Goal: Transaction & Acquisition: Purchase product/service

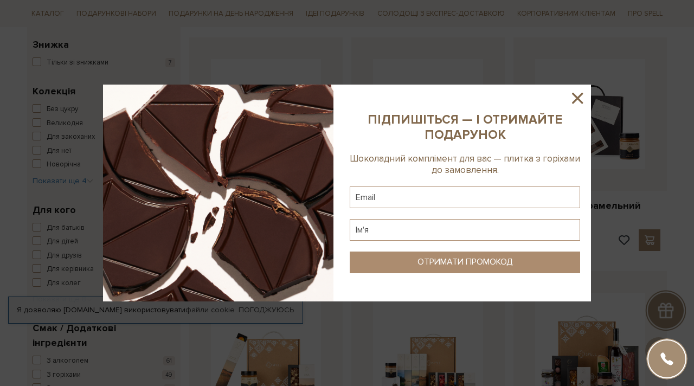
click at [576, 97] on icon at bounding box center [578, 98] width 18 height 18
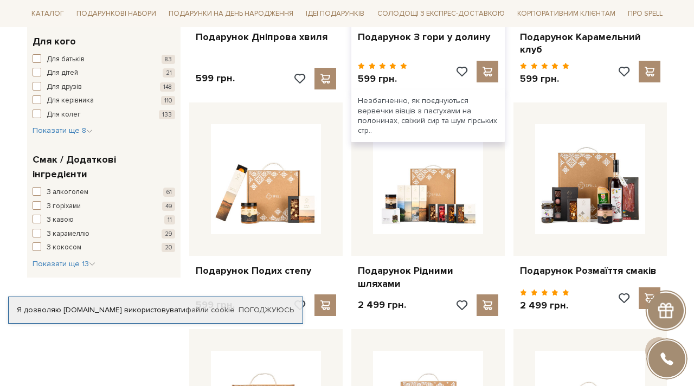
scroll to position [588, 0]
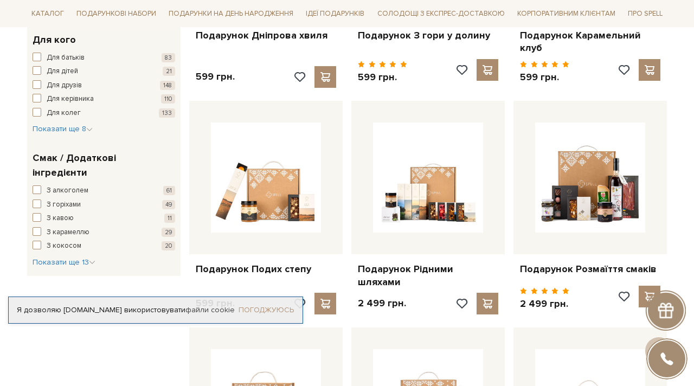
click at [273, 305] on link "Погоджуюсь" at bounding box center [266, 310] width 55 height 10
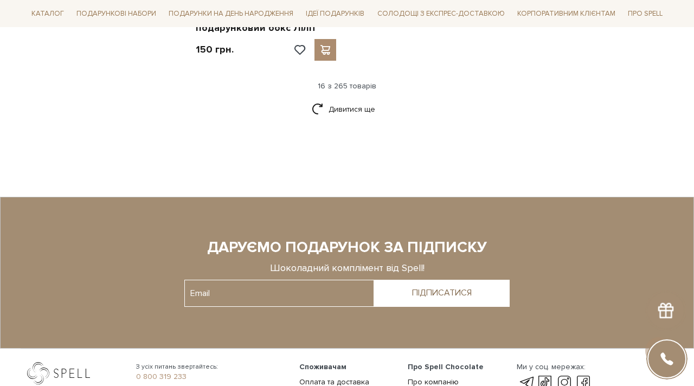
scroll to position [1552, 0]
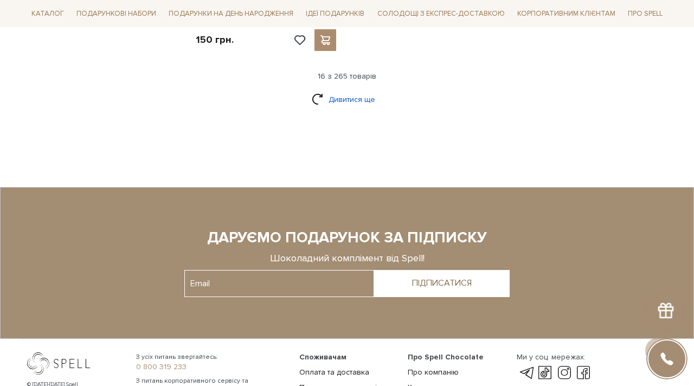
click at [347, 90] on link "Дивитися ще" at bounding box center [347, 99] width 71 height 19
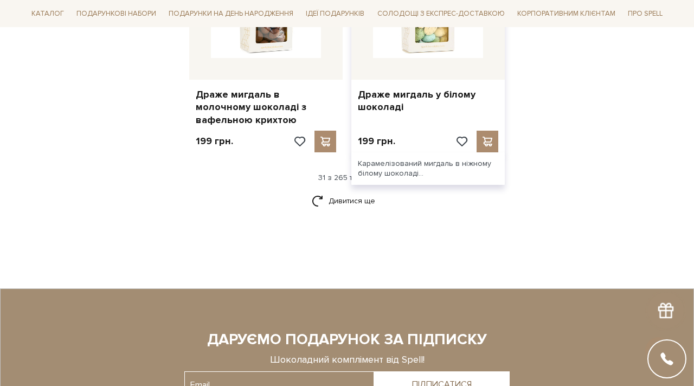
scroll to position [2600, 0]
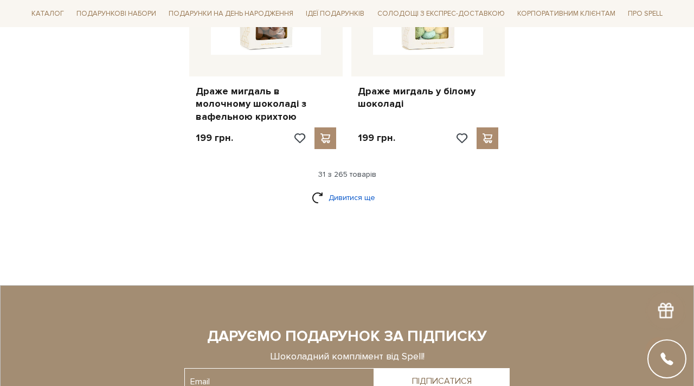
click at [353, 188] on link "Дивитися ще" at bounding box center [347, 197] width 71 height 19
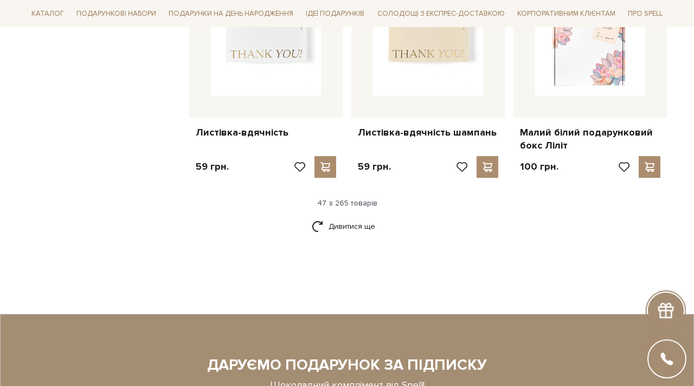
scroll to position [3714, 0]
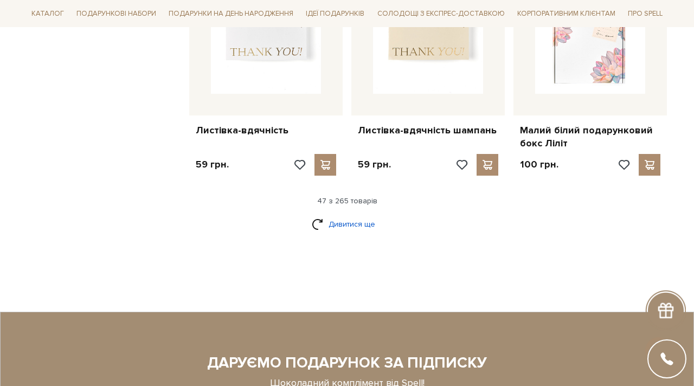
click at [347, 215] on link "Дивитися ще" at bounding box center [347, 224] width 71 height 19
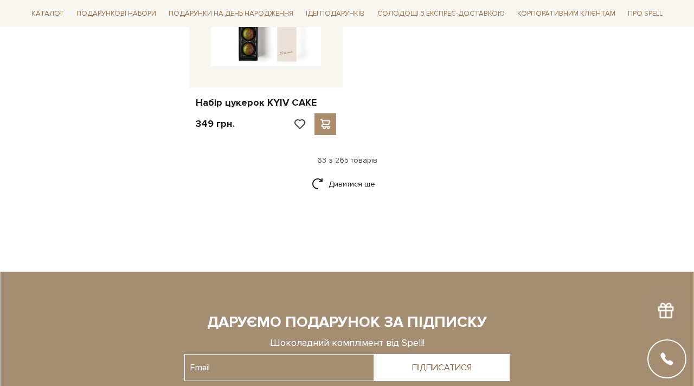
scroll to position [5169, 0]
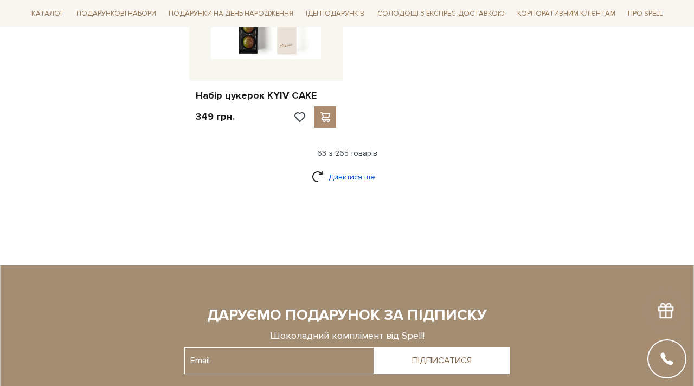
click at [346, 168] on link "Дивитися ще" at bounding box center [347, 177] width 71 height 19
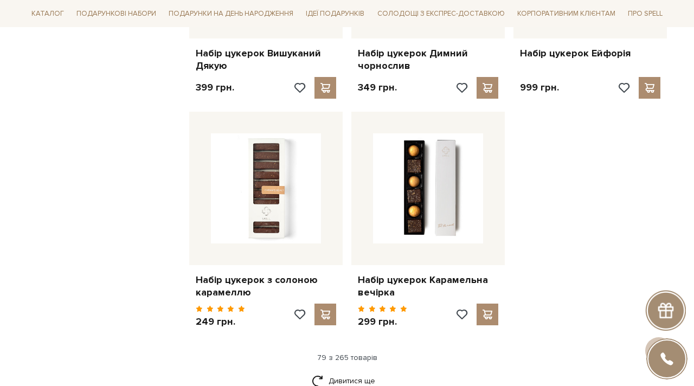
scroll to position [6143, 0]
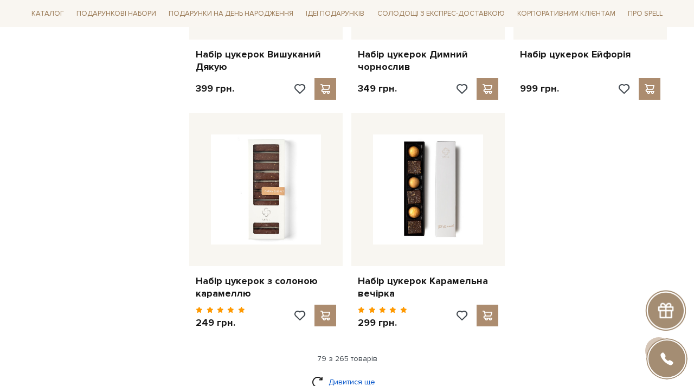
click at [345, 373] on link "Дивитися ще" at bounding box center [347, 382] width 71 height 19
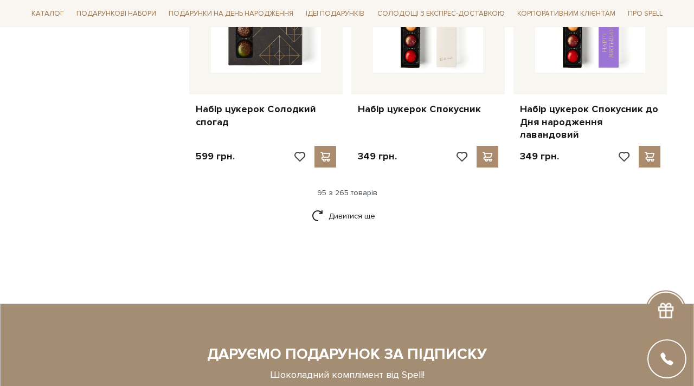
scroll to position [7469, 0]
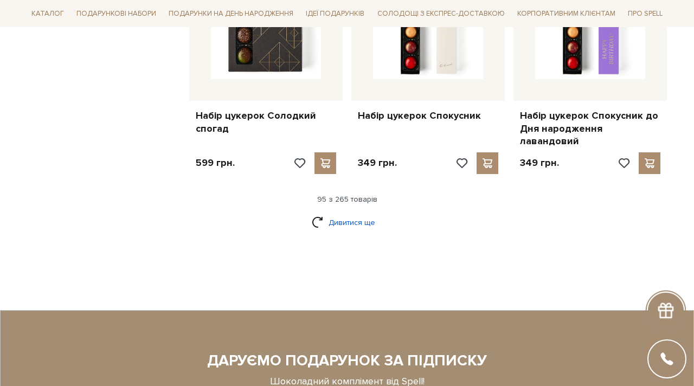
click at [353, 213] on link "Дивитися ще" at bounding box center [347, 222] width 71 height 19
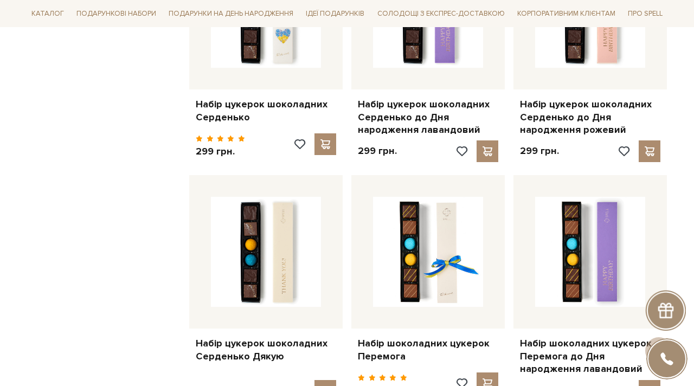
scroll to position [8198, 0]
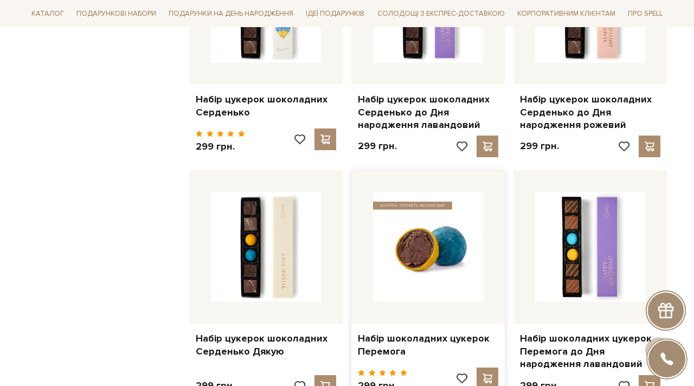
click at [404, 206] on img at bounding box center [428, 247] width 110 height 110
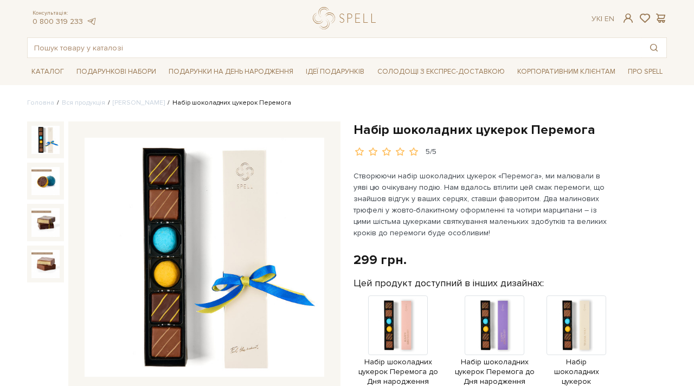
scroll to position [53, 0]
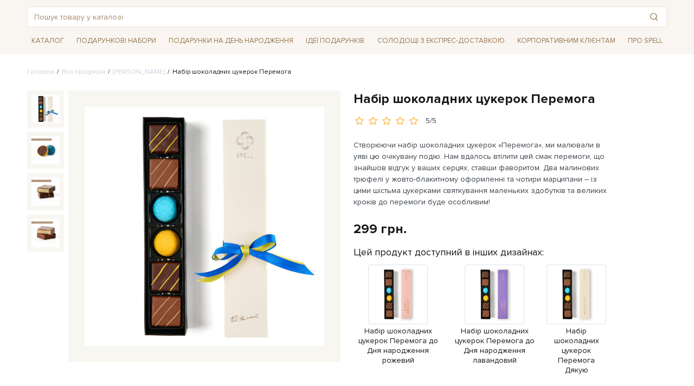
click at [246, 315] on img at bounding box center [205, 227] width 240 height 240
click at [48, 117] on img at bounding box center [45, 109] width 28 height 28
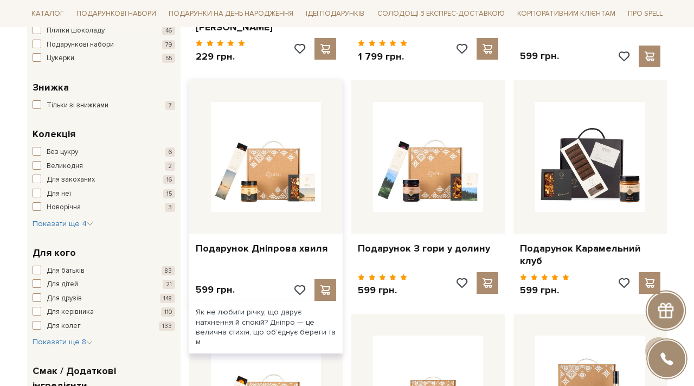
scroll to position [387, 0]
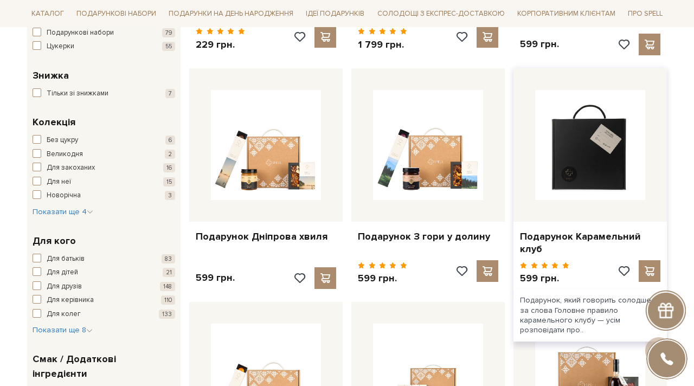
click at [603, 162] on img at bounding box center [590, 145] width 110 height 110
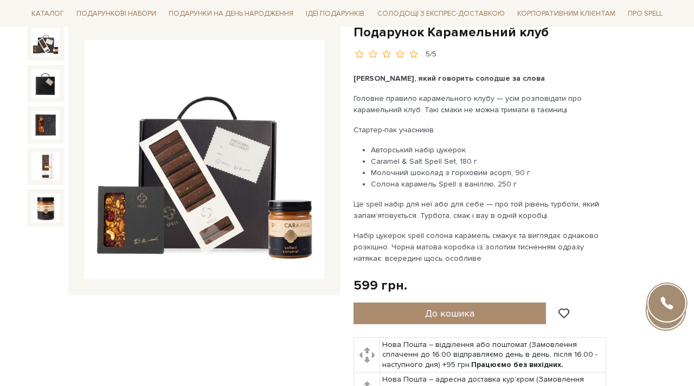
scroll to position [116, 0]
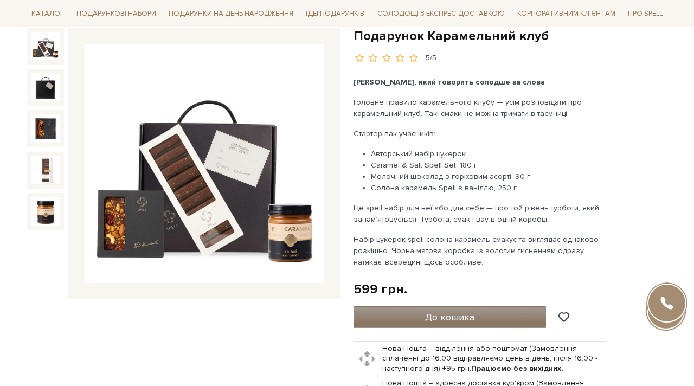
click at [462, 315] on span "До кошика" at bounding box center [449, 317] width 49 height 12
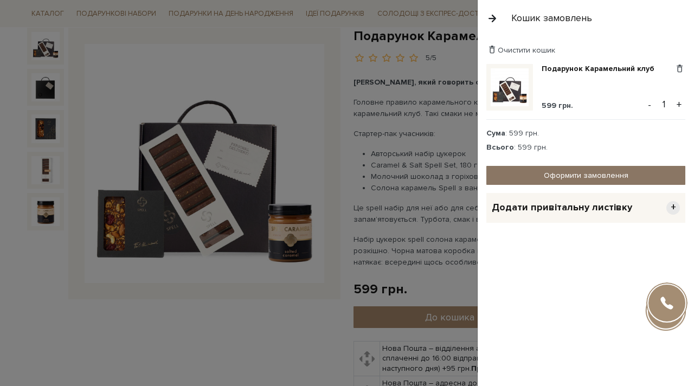
click at [562, 175] on link "Оформити замовлення" at bounding box center [586, 175] width 199 height 19
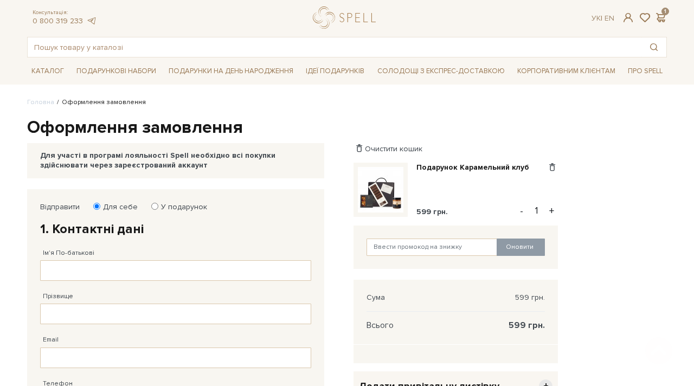
scroll to position [22, 0]
click at [121, 270] on input "Ім'я По-батькові" at bounding box center [175, 271] width 271 height 21
type input "Вікторія"
click at [10, 240] on body "Подарункові набори SALE Корпоративним клієнтам Доставка і оплата Консультація: …" at bounding box center [347, 386] width 694 height 817
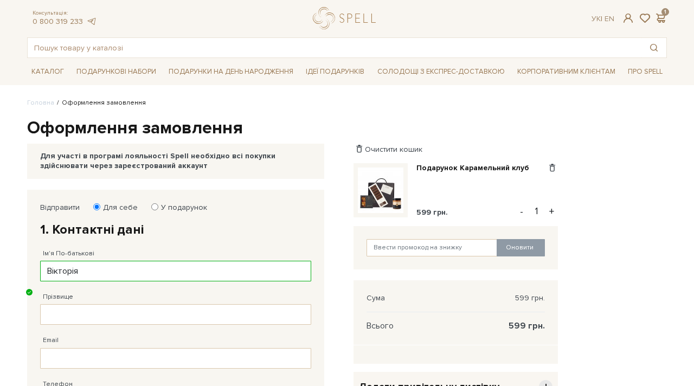
click at [151, 206] on input "У подарунок" at bounding box center [154, 206] width 7 height 7
radio input "true"
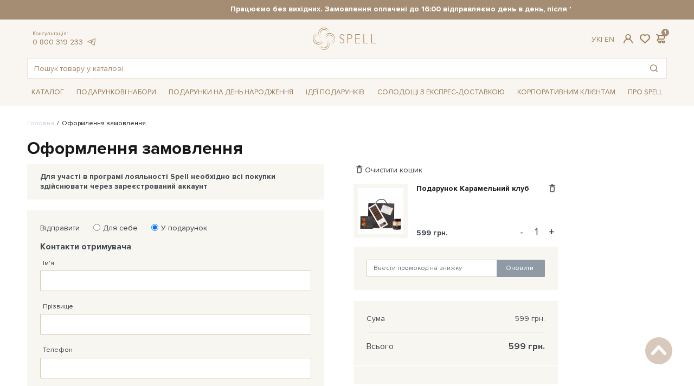
scroll to position [0, 0]
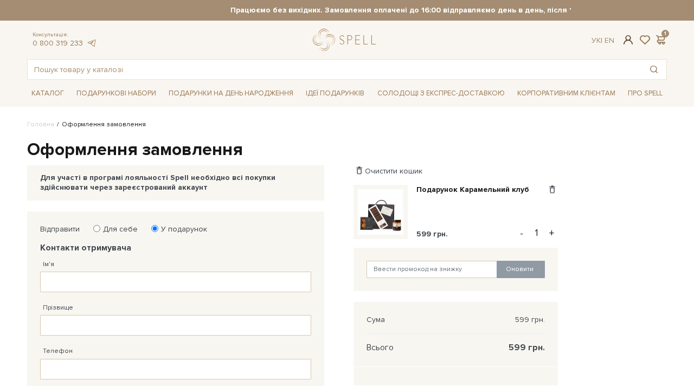
checkbox input "true"
click at [628, 36] on span at bounding box center [628, 39] width 13 height 11
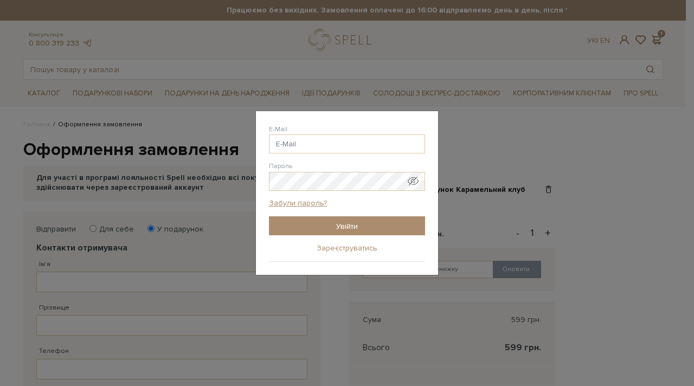
click at [355, 248] on link "Зареєструватись" at bounding box center [347, 249] width 61 height 10
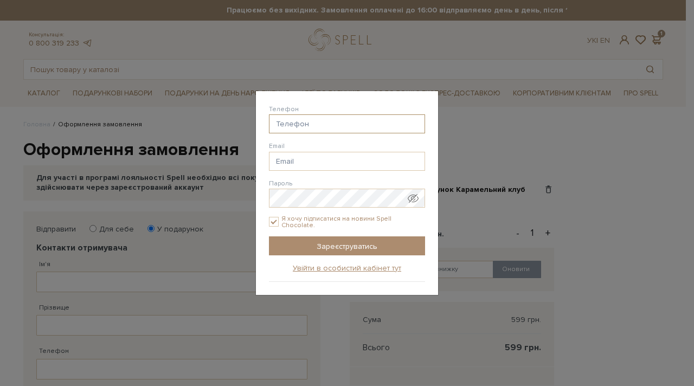
click at [324, 127] on input "Телефон" at bounding box center [347, 123] width 156 height 19
type input "38(098) 800-34-32"
click at [298, 163] on input "Email" at bounding box center [347, 161] width 156 height 19
type input "vinka101087@gmail.com"
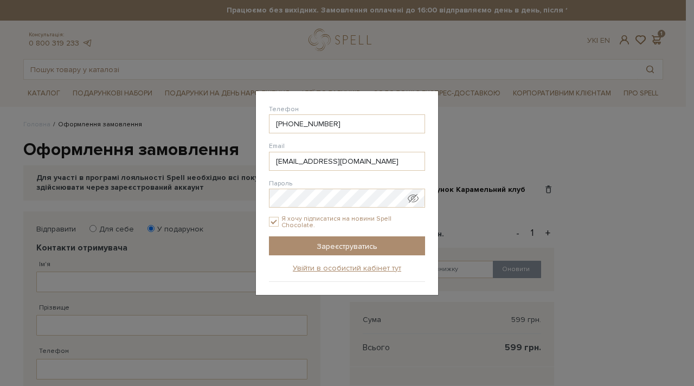
click at [417, 200] on span "Показати пароль у вигляді звичайного тексту. Попередження: це відобразить ваш п…" at bounding box center [413, 198] width 11 height 11
click at [377, 178] on form "Телефон 38(098) 800-34-32 Email vinka101087@gmail.com Пароль Група покупців Я х…" at bounding box center [347, 179] width 156 height 151
click at [355, 244] on input "Зареєструватись" at bounding box center [347, 246] width 156 height 19
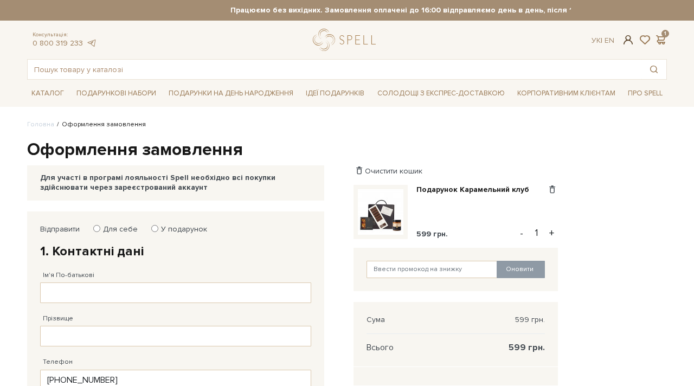
click at [629, 39] on span at bounding box center [628, 39] width 13 height 11
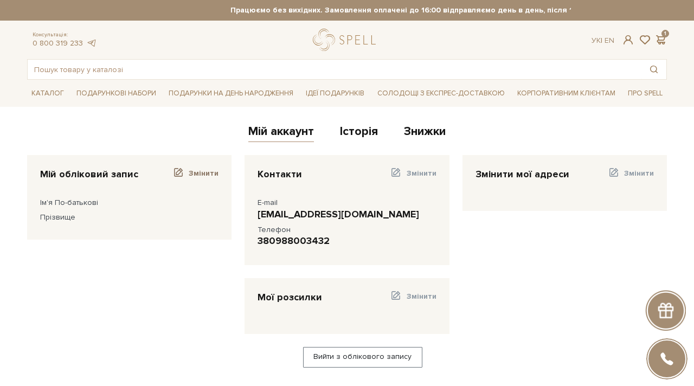
click at [183, 171] on span at bounding box center [179, 173] width 12 height 11
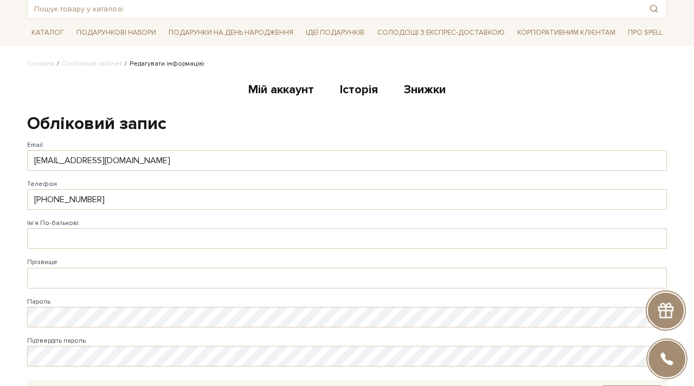
scroll to position [87, 0]
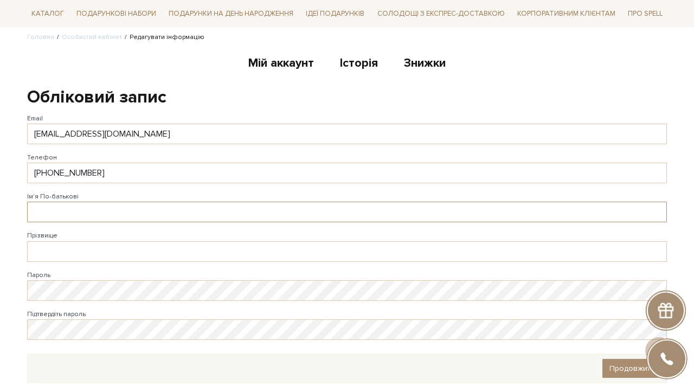
click at [124, 213] on input "Ім'я По-батькові" at bounding box center [347, 212] width 640 height 21
type input "D"
type input "Вікторія"
click at [67, 249] on input "Прізвище" at bounding box center [347, 251] width 640 height 21
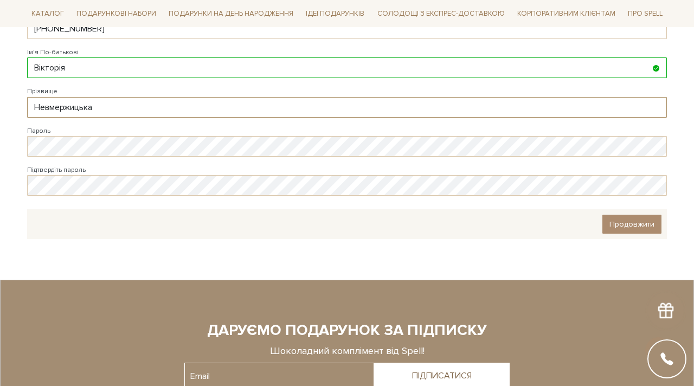
scroll to position [232, 0]
type input "Невмержицька"
click at [621, 225] on span "Продовжити" at bounding box center [632, 223] width 45 height 9
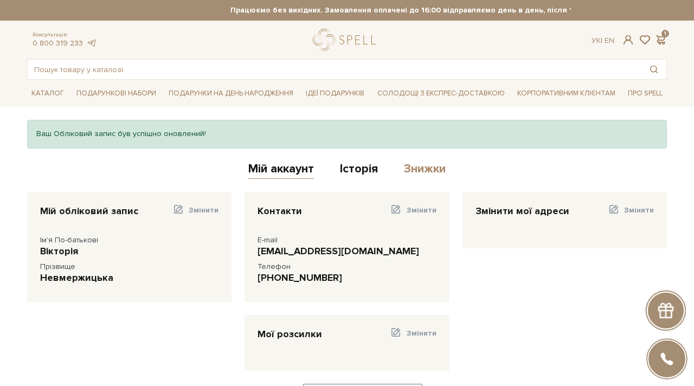
click at [418, 167] on link "Знижки" at bounding box center [425, 171] width 42 height 18
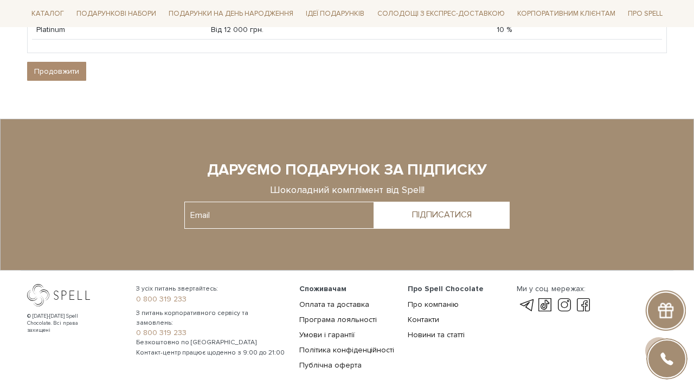
scroll to position [318, 0]
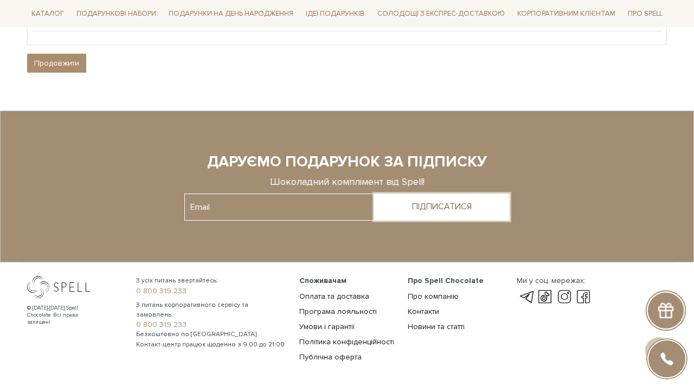
click at [410, 206] on button "ПІДПИСАТИСЯ" at bounding box center [442, 207] width 136 height 27
click at [305, 211] on input "text" at bounding box center [279, 207] width 190 height 27
type input "[EMAIL_ADDRESS][DOMAIN_NAME]"
click at [411, 209] on button "ПІДПИСАТИСЯ" at bounding box center [442, 207] width 136 height 27
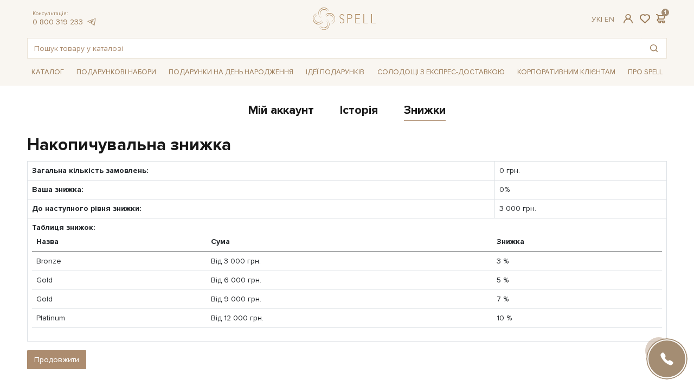
scroll to position [0, 0]
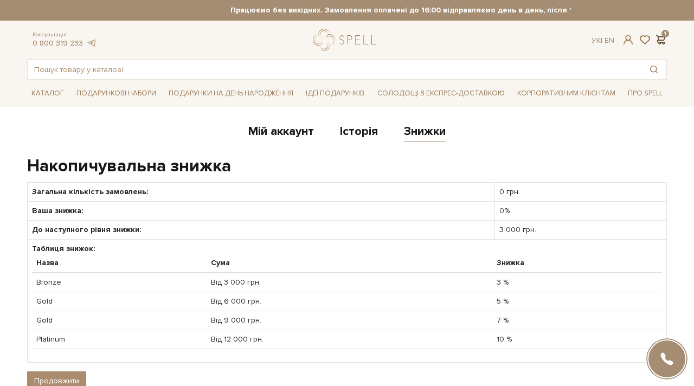
click at [660, 38] on span at bounding box center [660, 39] width 13 height 11
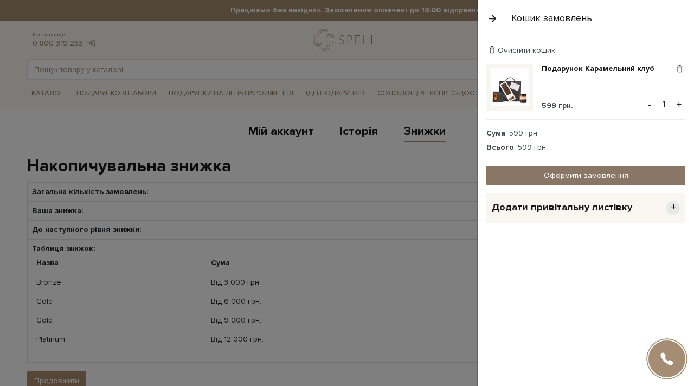
click at [613, 171] on link "Оформити замовлення" at bounding box center [586, 175] width 199 height 19
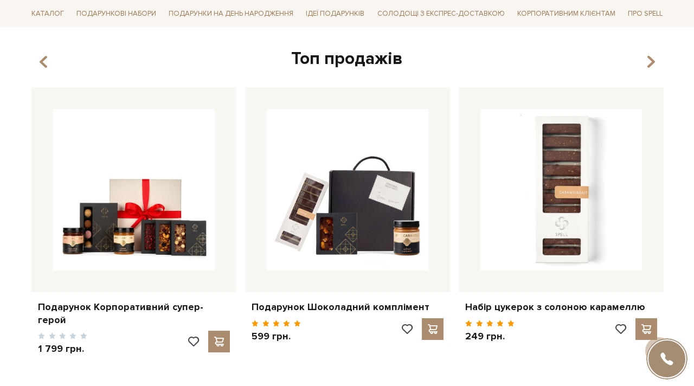
scroll to position [405, 0]
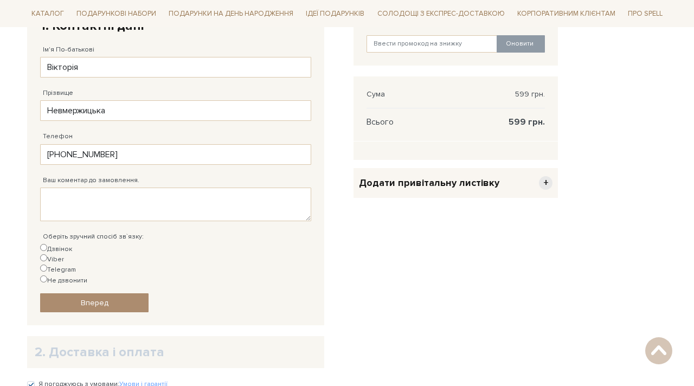
scroll to position [249, 0]
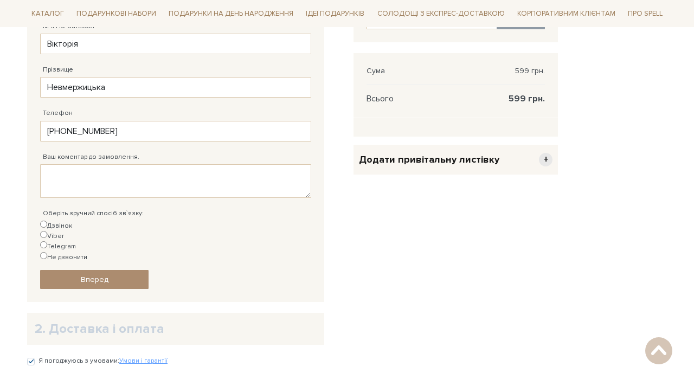
click at [47, 231] on input "Viber" at bounding box center [43, 234] width 7 height 7
radio input "true"
click at [108, 270] on link "Вперед" at bounding box center [94, 279] width 109 height 19
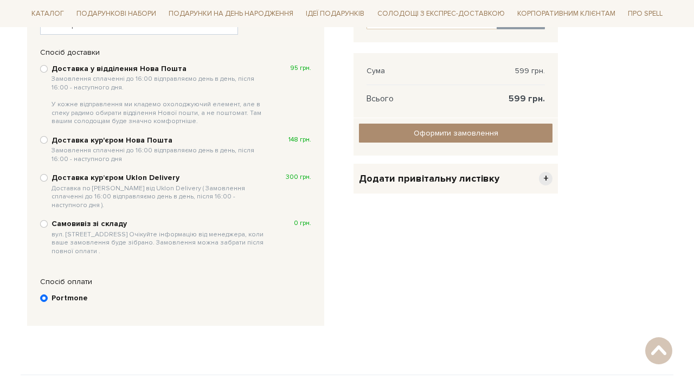
scroll to position [252, 0]
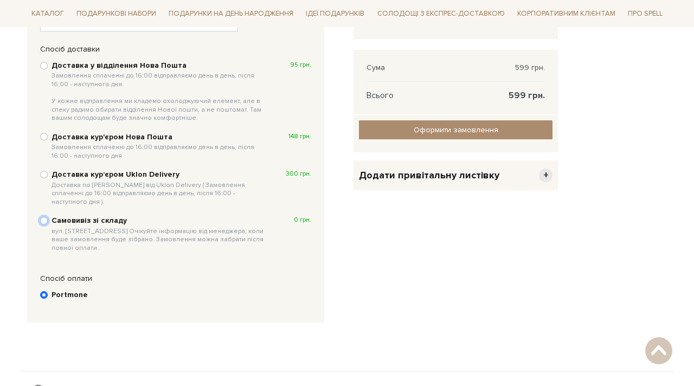
click at [46, 217] on input "Самовивіз зі складу вул. Велика Кільцева, 4-А. Очікуйте інформацію від менеджер…" at bounding box center [44, 221] width 8 height 8
radio input "true"
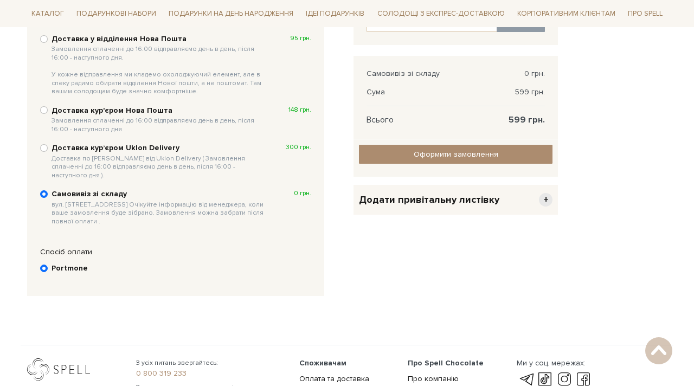
scroll to position [250, 0]
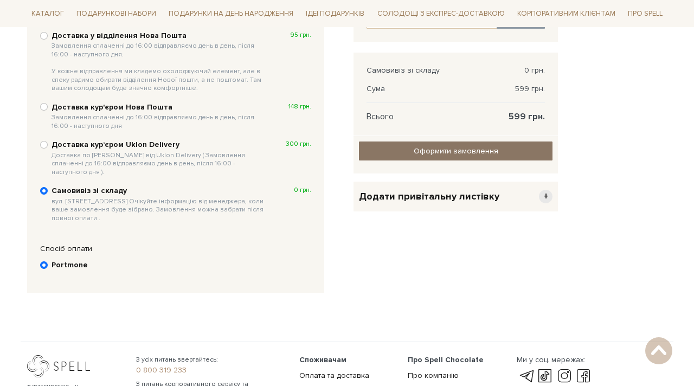
click at [416, 149] on input "Оформити замовлення" at bounding box center [456, 151] width 194 height 19
